Goal: Check status: Check status

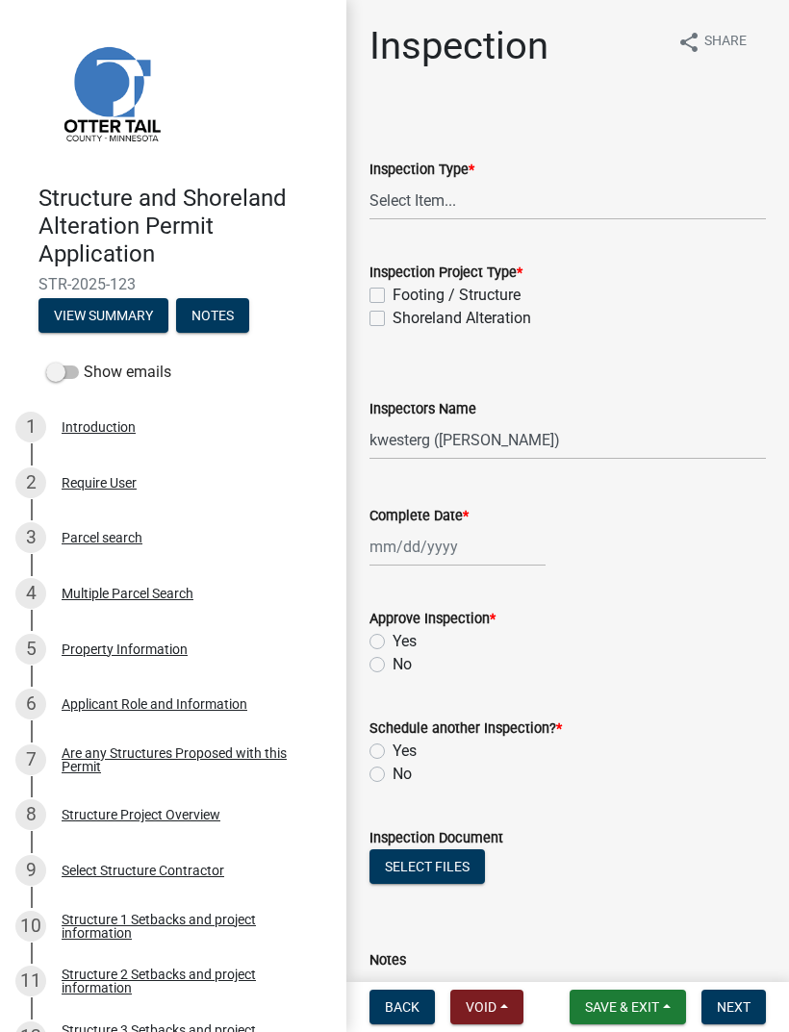
select select "710d5f49-2663-4e73-9718-d0c4e189f5ed"
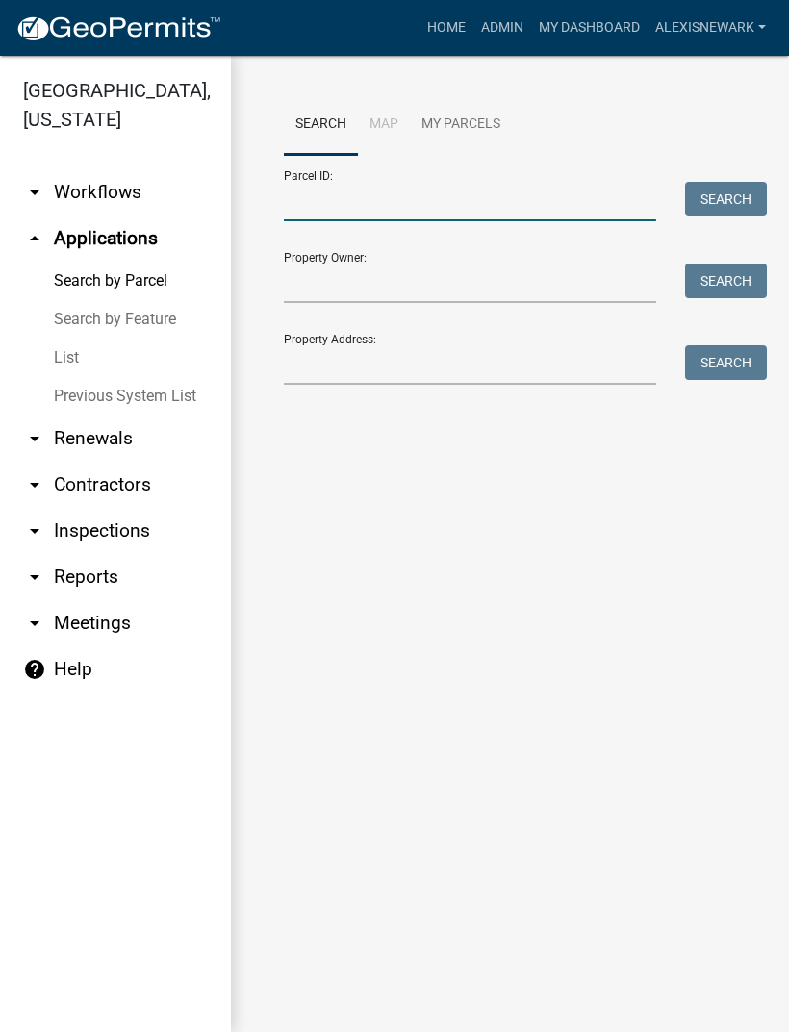
click at [419, 202] on input "Parcel ID:" at bounding box center [470, 201] width 372 height 39
click at [383, 200] on input "Parcel ID:" at bounding box center [470, 201] width 372 height 39
paste input "17000992069000"
type input "17000992069000"
click at [740, 195] on button "Search" at bounding box center [726, 199] width 82 height 35
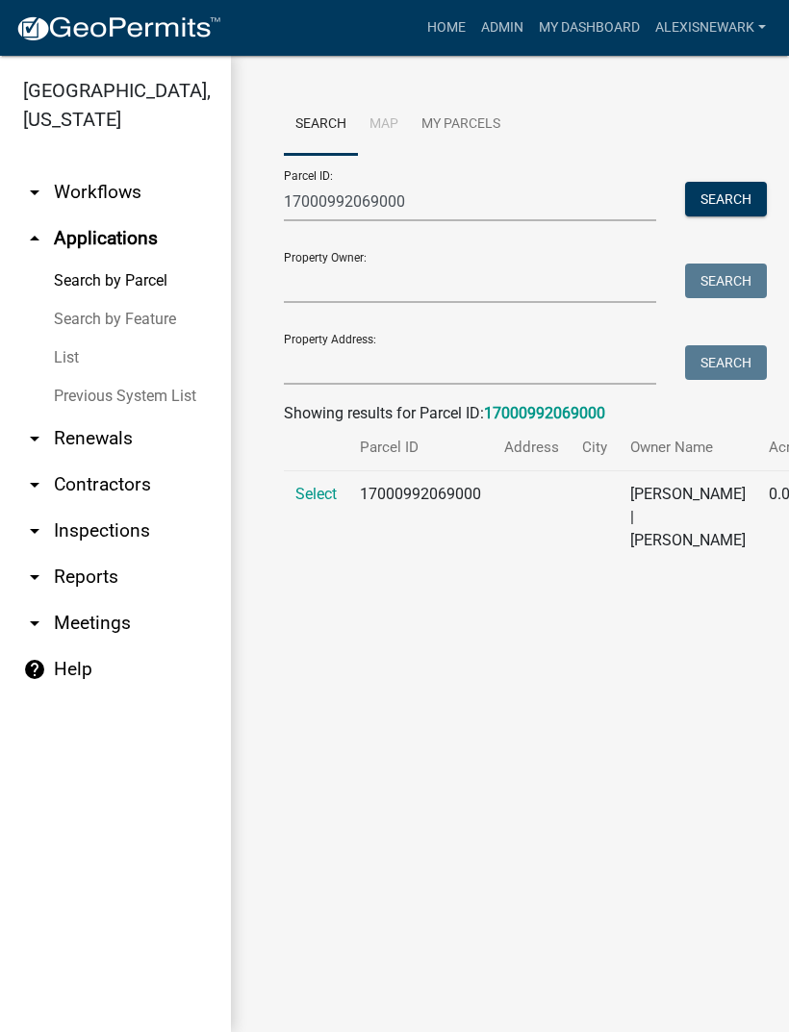
click at [331, 500] on td "Select" at bounding box center [316, 517] width 64 height 93
click at [320, 503] on span "Select" at bounding box center [315, 494] width 41 height 18
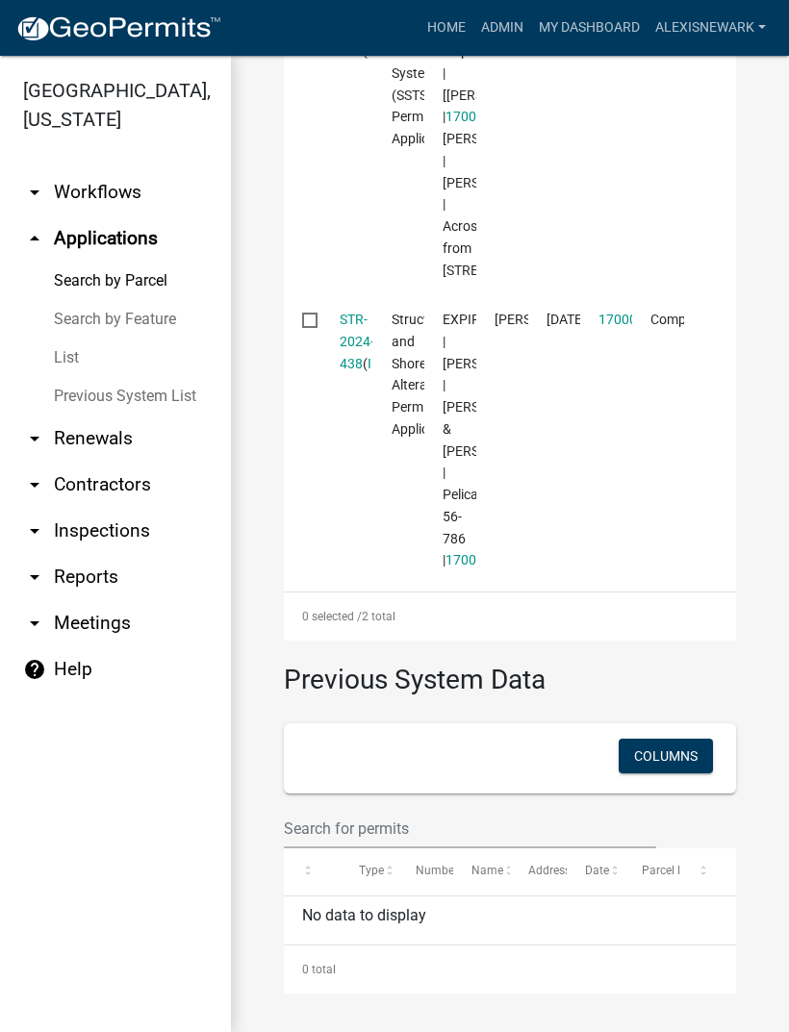
scroll to position [1254, 0]
click at [349, 326] on link "STR-2024-438" at bounding box center [357, 342] width 35 height 60
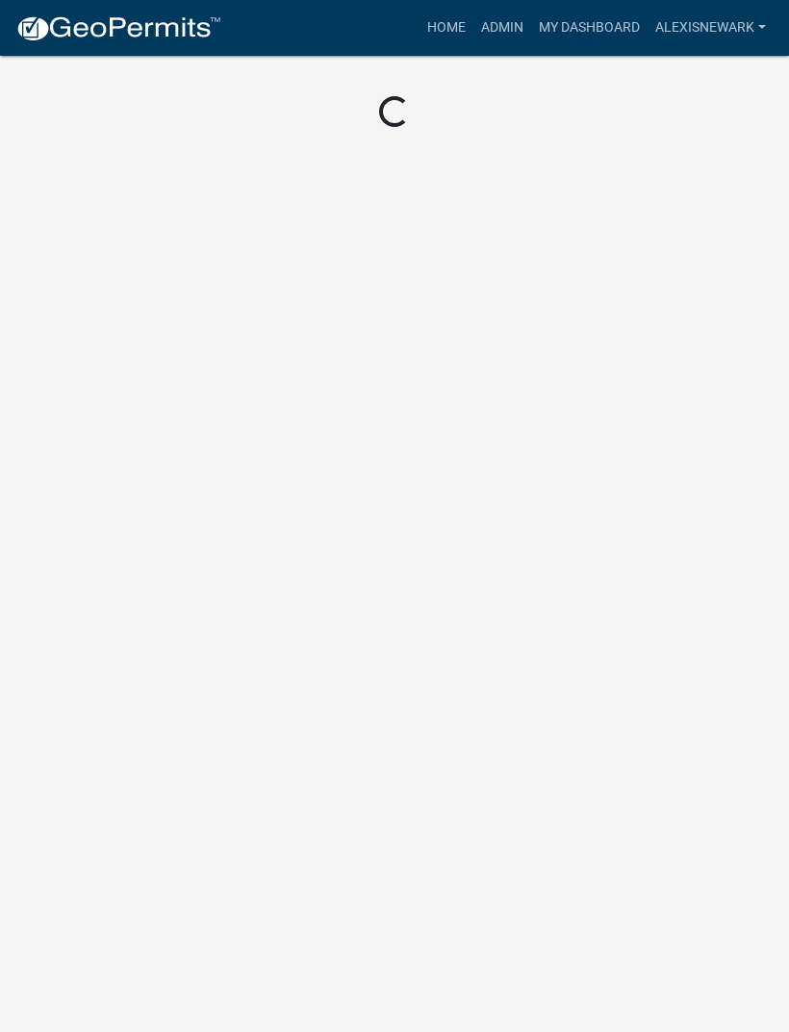
click at [662, 673] on body "Internet Explorer does NOT work with GeoPermits. Get a new browser for more sec…" at bounding box center [394, 516] width 789 height 1032
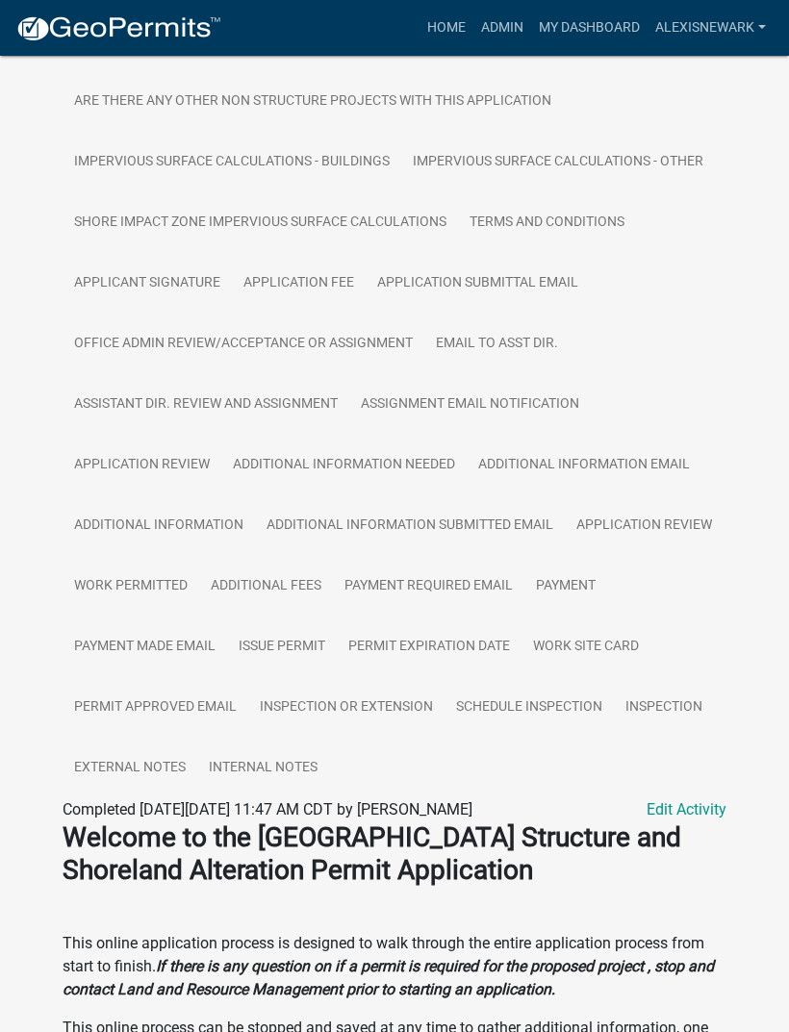
scroll to position [1039, 0]
click at [662, 697] on link "Inspection" at bounding box center [664, 707] width 100 height 62
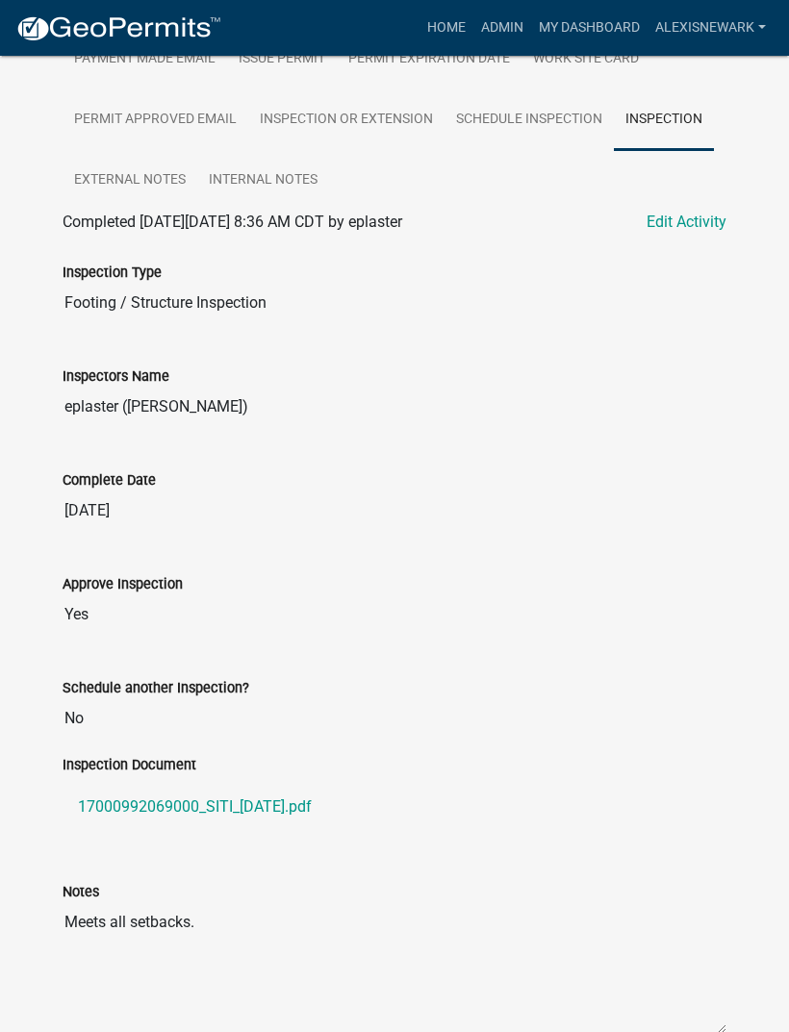
scroll to position [1669, 0]
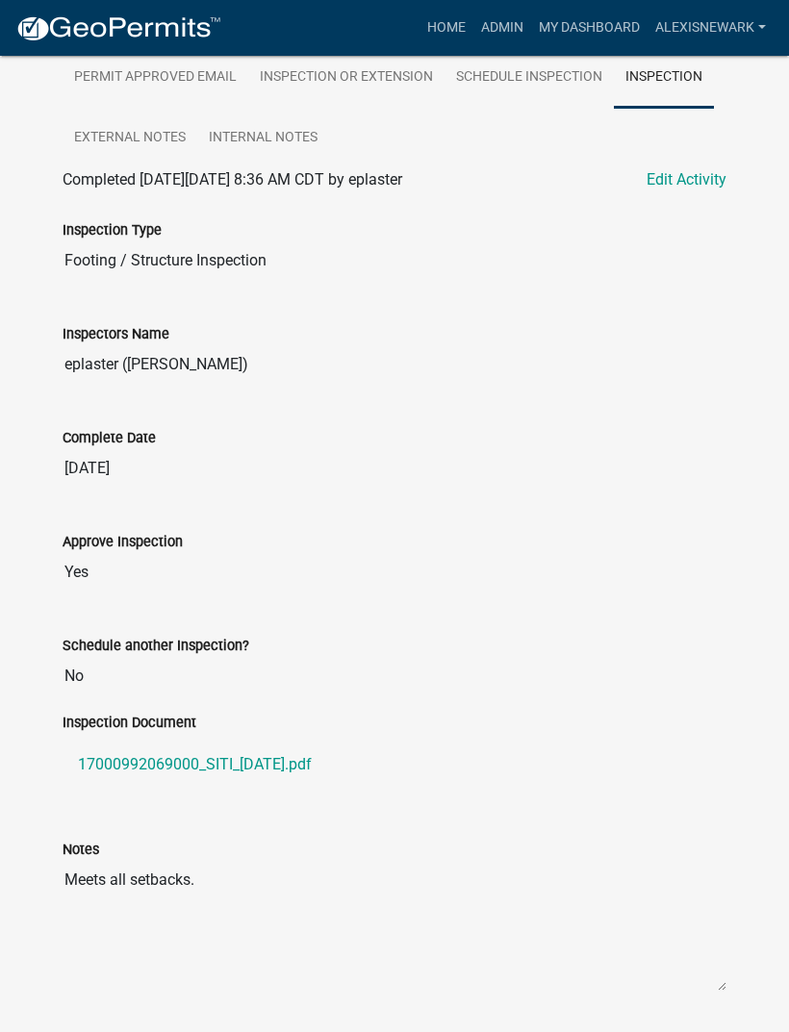
click at [318, 771] on link "17000992069000_SITI_[DATE].pdf" at bounding box center [395, 765] width 664 height 46
